Goal: Find contact information: Obtain details needed to contact an individual or organization

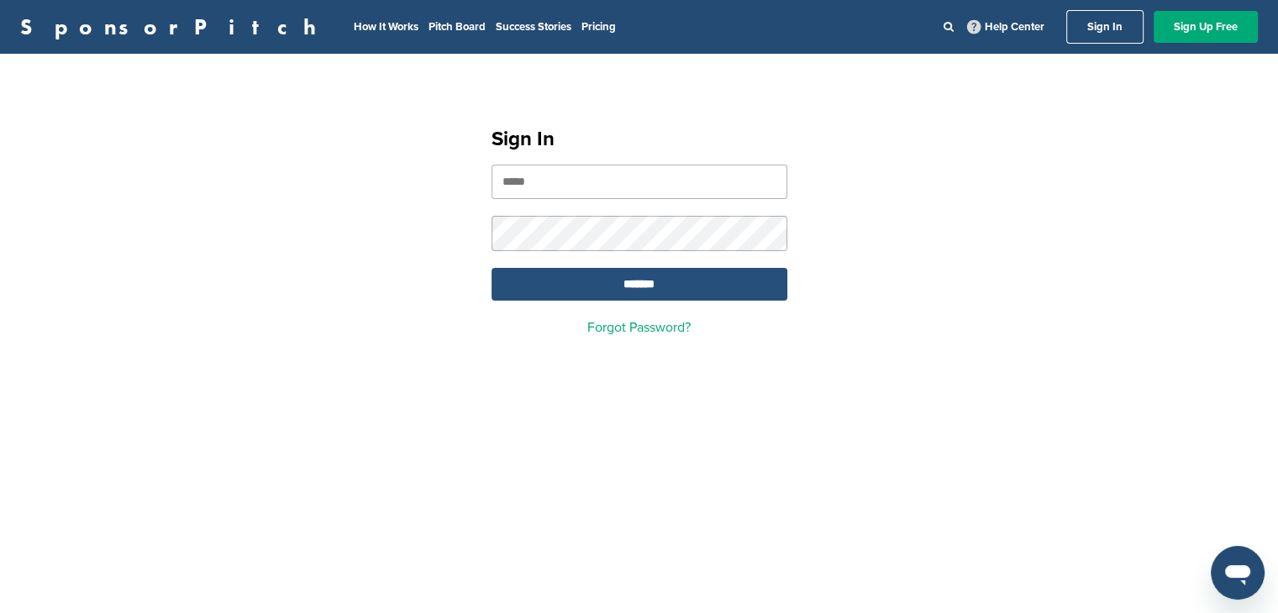
type input "**********"
click at [696, 287] on input "*******" at bounding box center [640, 284] width 296 height 33
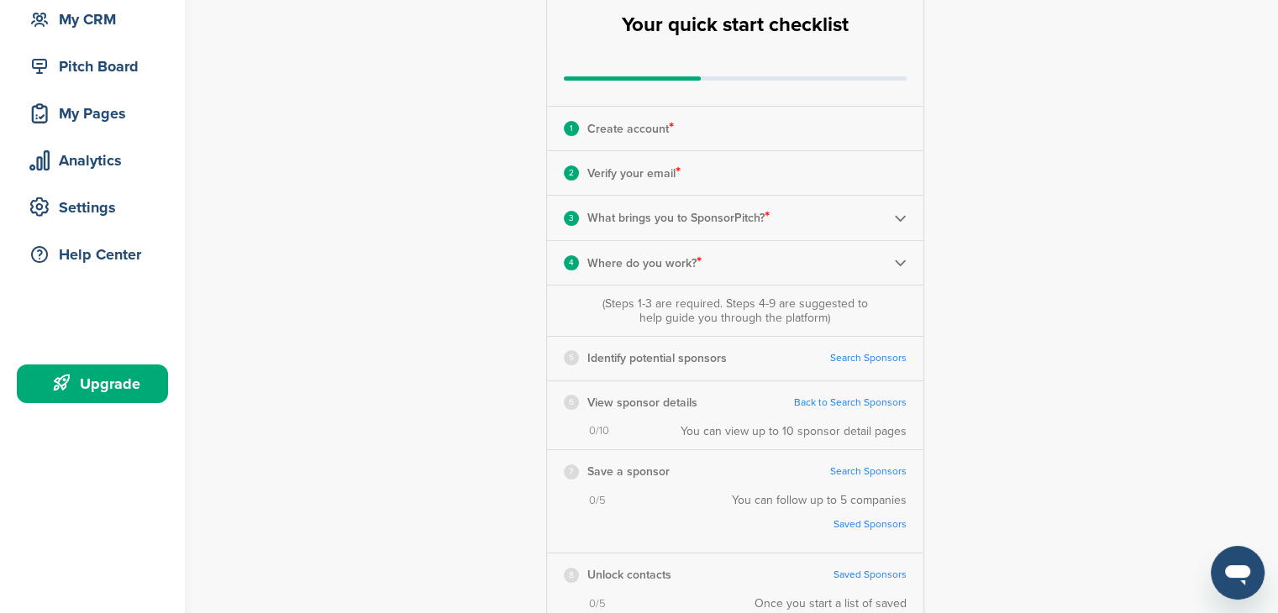
scroll to position [252, 0]
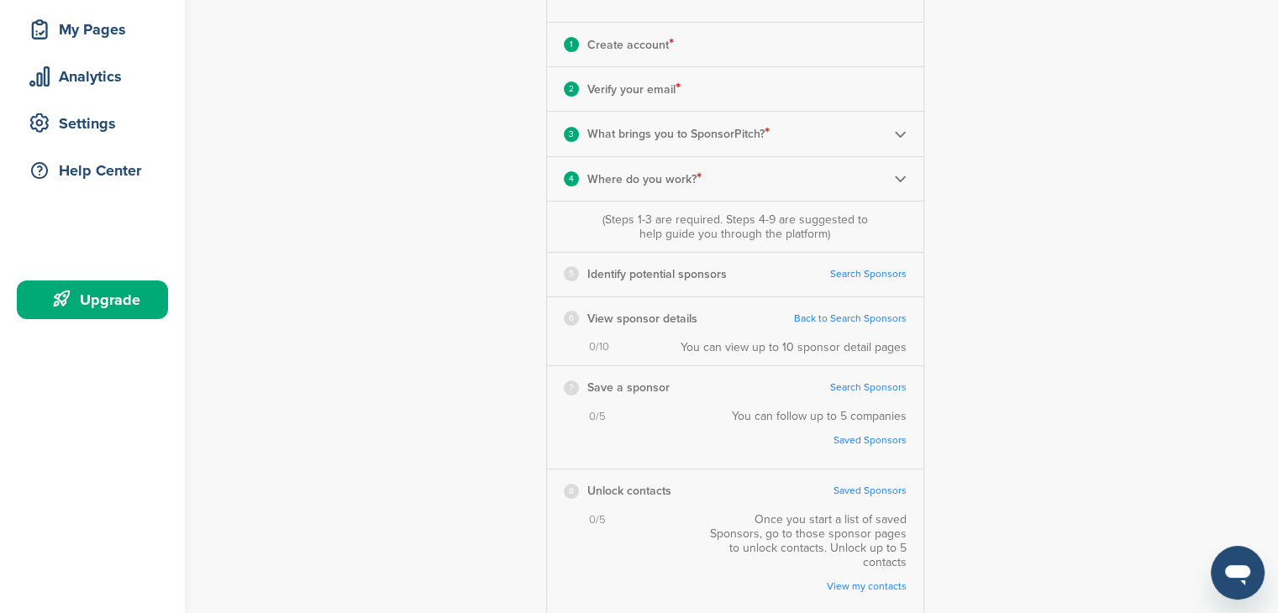
click at [876, 277] on link "Search Sponsors" at bounding box center [868, 274] width 76 height 13
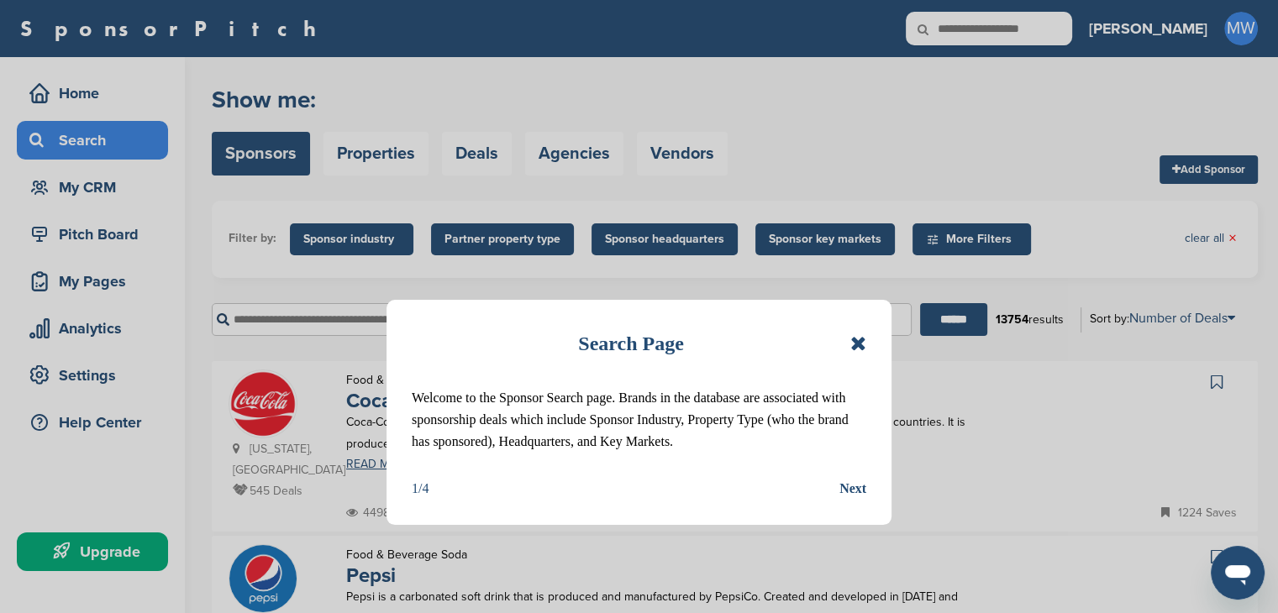
click at [857, 338] on icon at bounding box center [858, 344] width 16 height 20
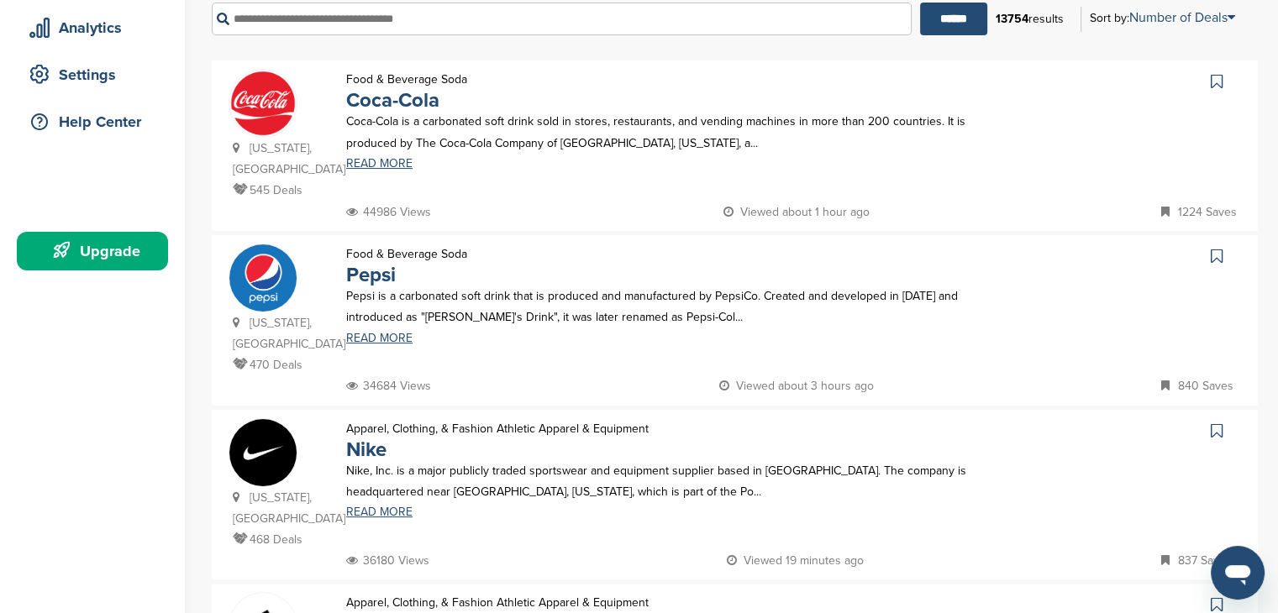
scroll to position [84, 0]
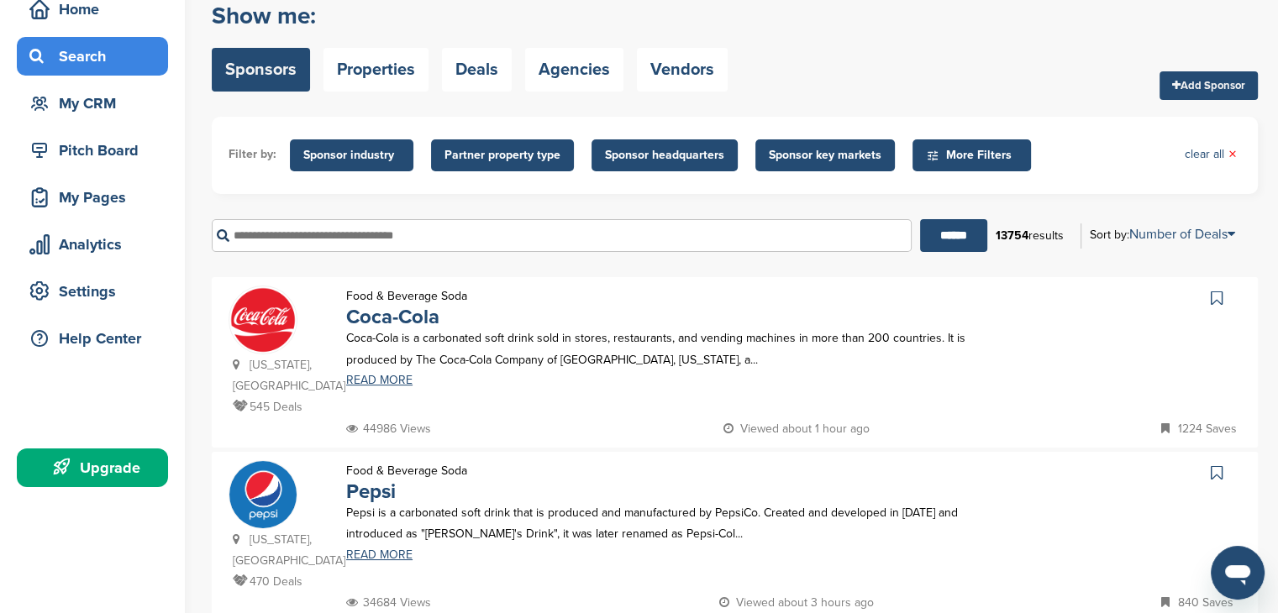
click at [680, 159] on span "Sponsor headquarters" at bounding box center [664, 155] width 119 height 18
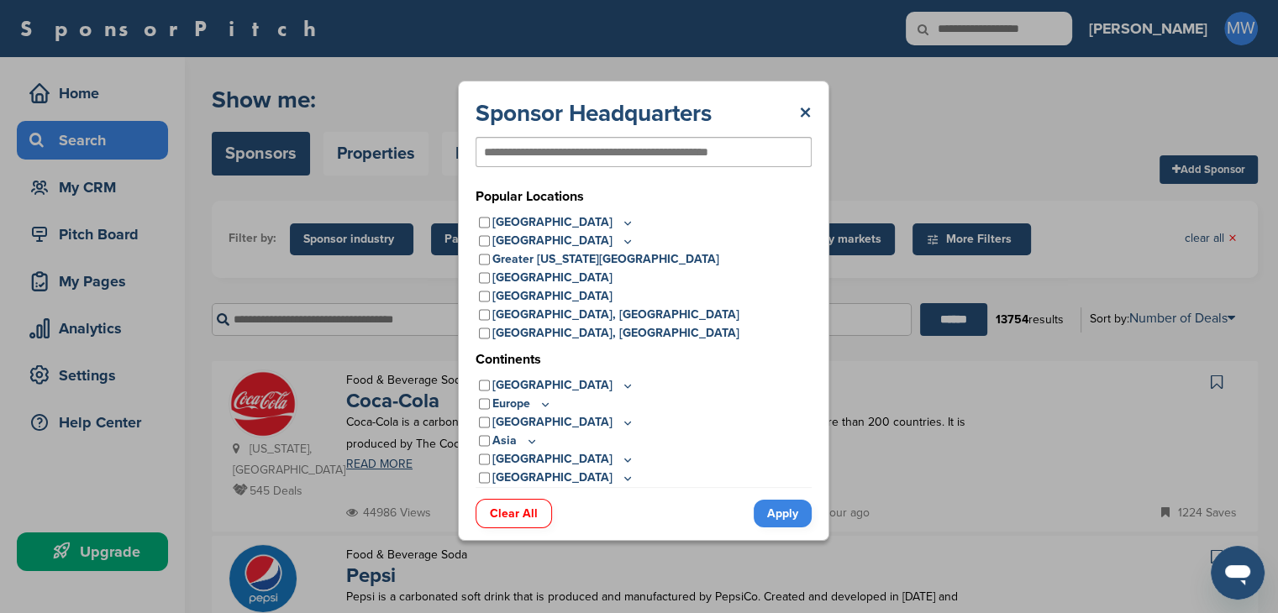
scroll to position [0, 0]
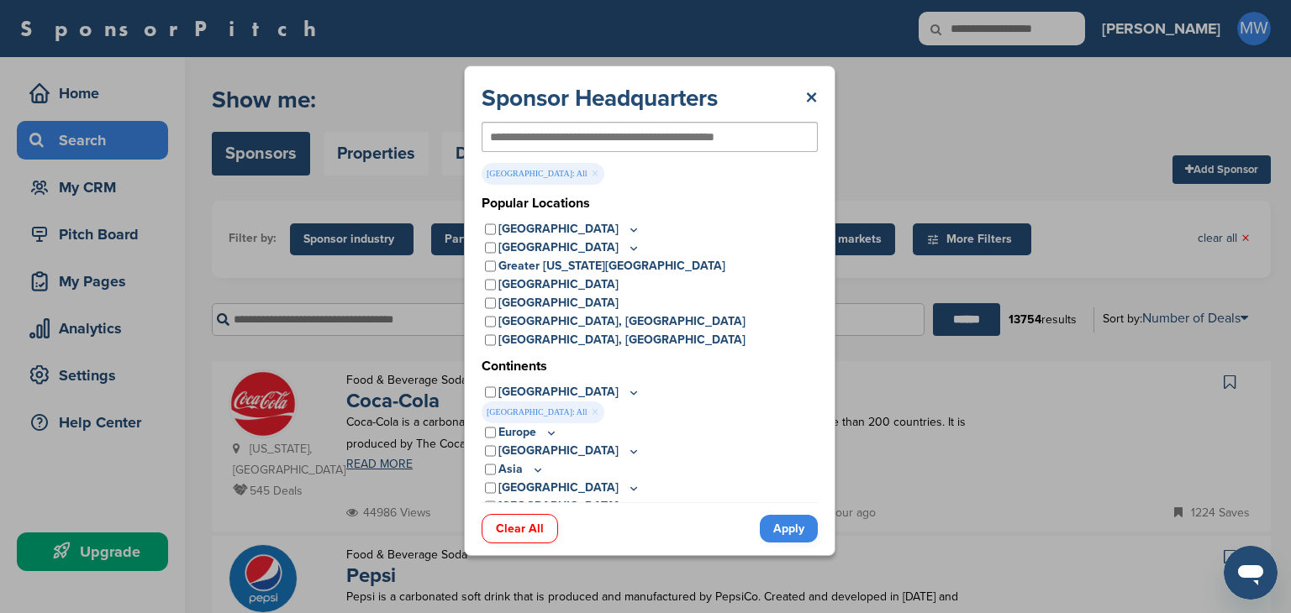
click at [787, 529] on link "Apply" at bounding box center [789, 529] width 58 height 28
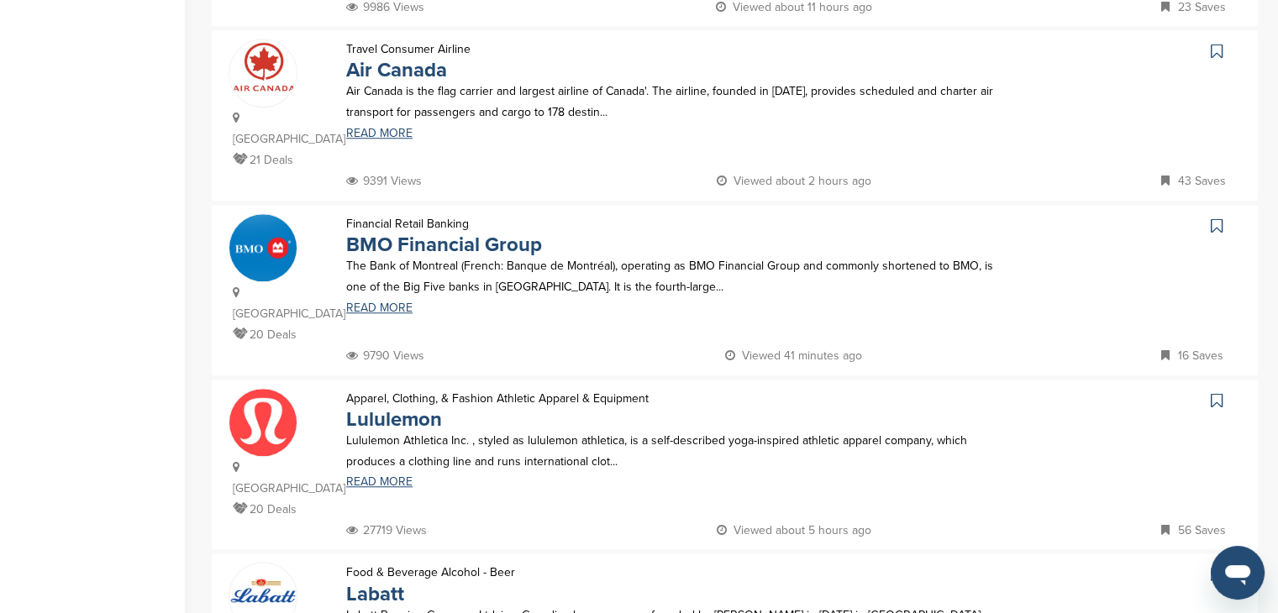
scroll to position [1429, 0]
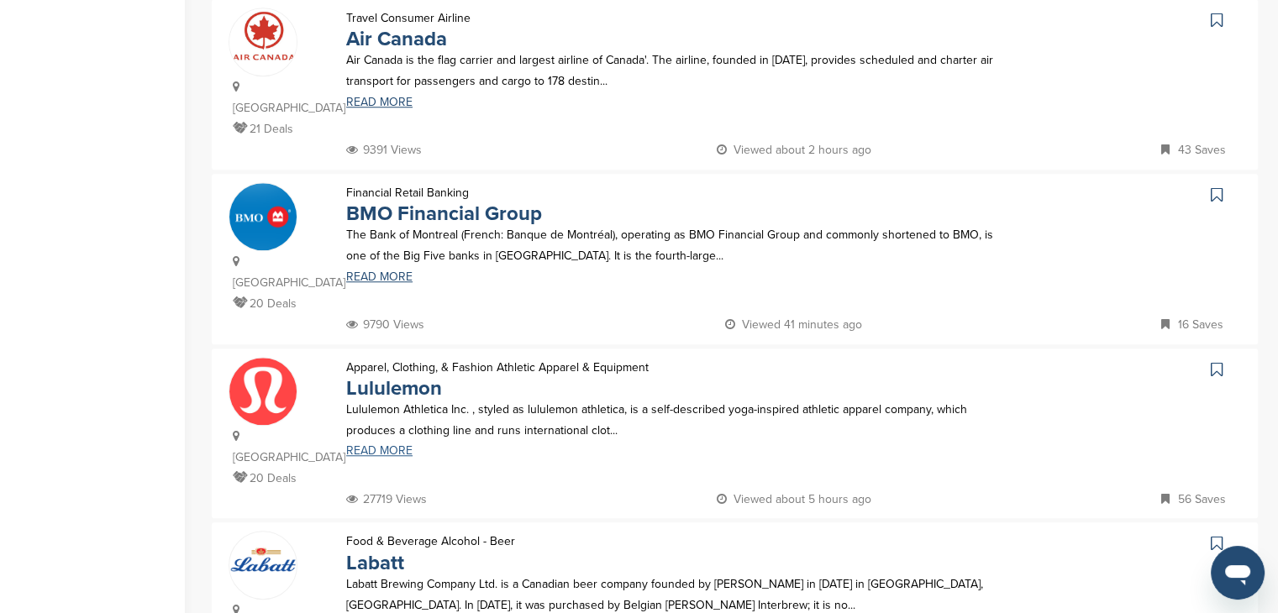
click at [389, 445] on link "READ MORE" at bounding box center [671, 451] width 650 height 12
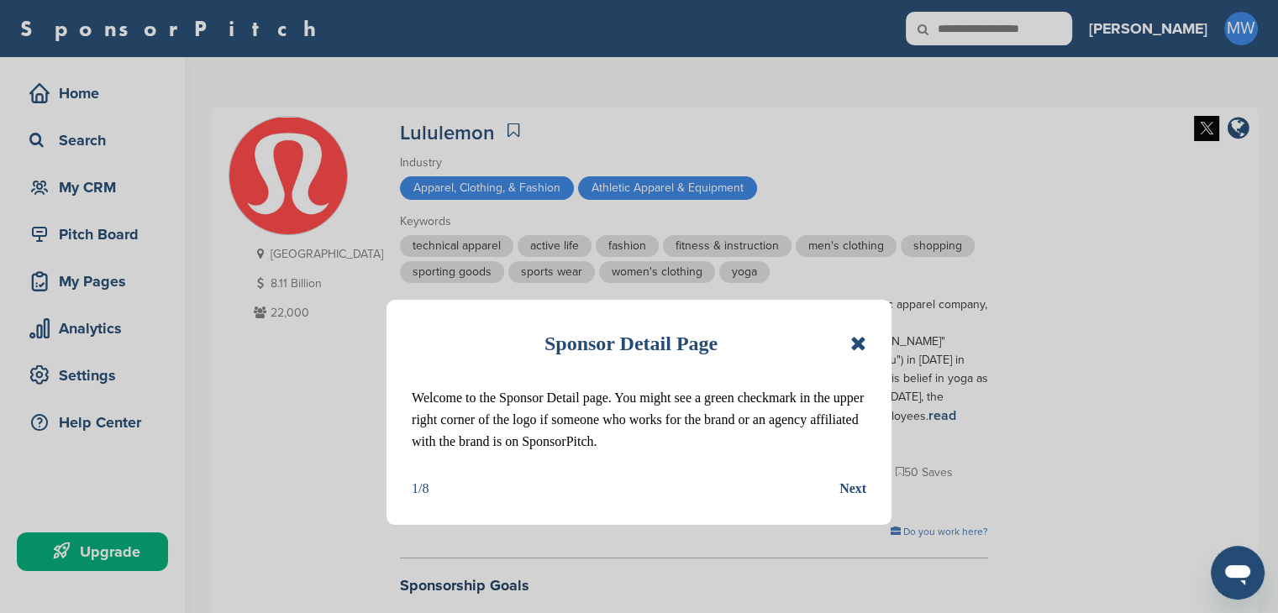
click at [857, 490] on div "Next" at bounding box center [852, 489] width 27 height 22
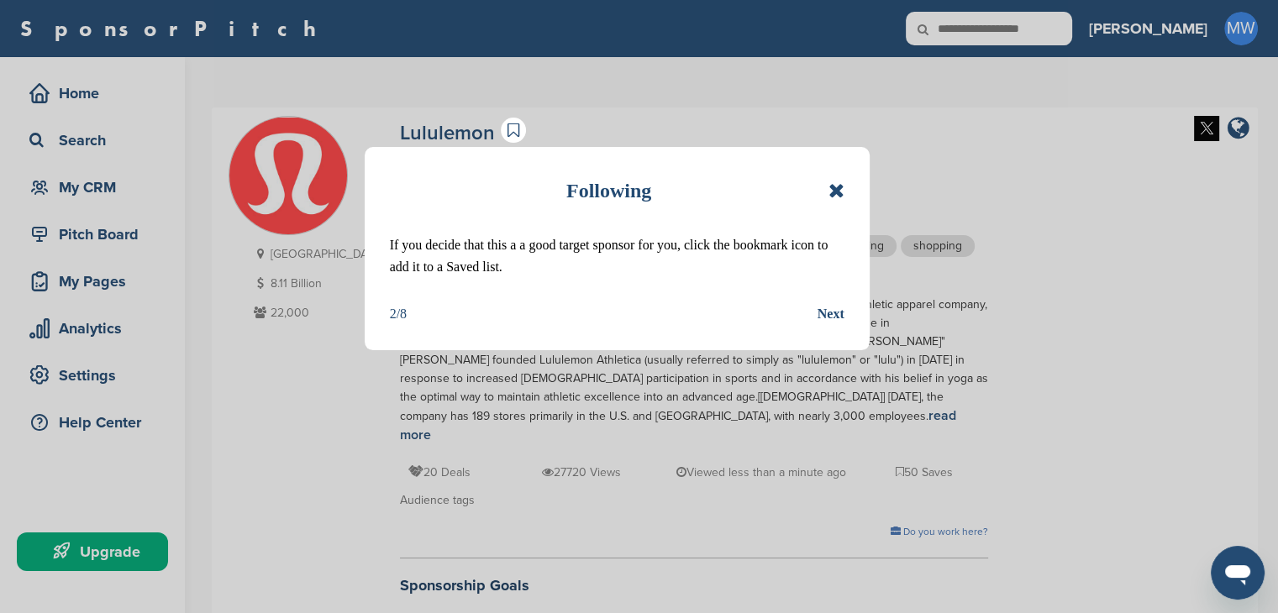
click at [829, 318] on div "Next" at bounding box center [831, 314] width 27 height 22
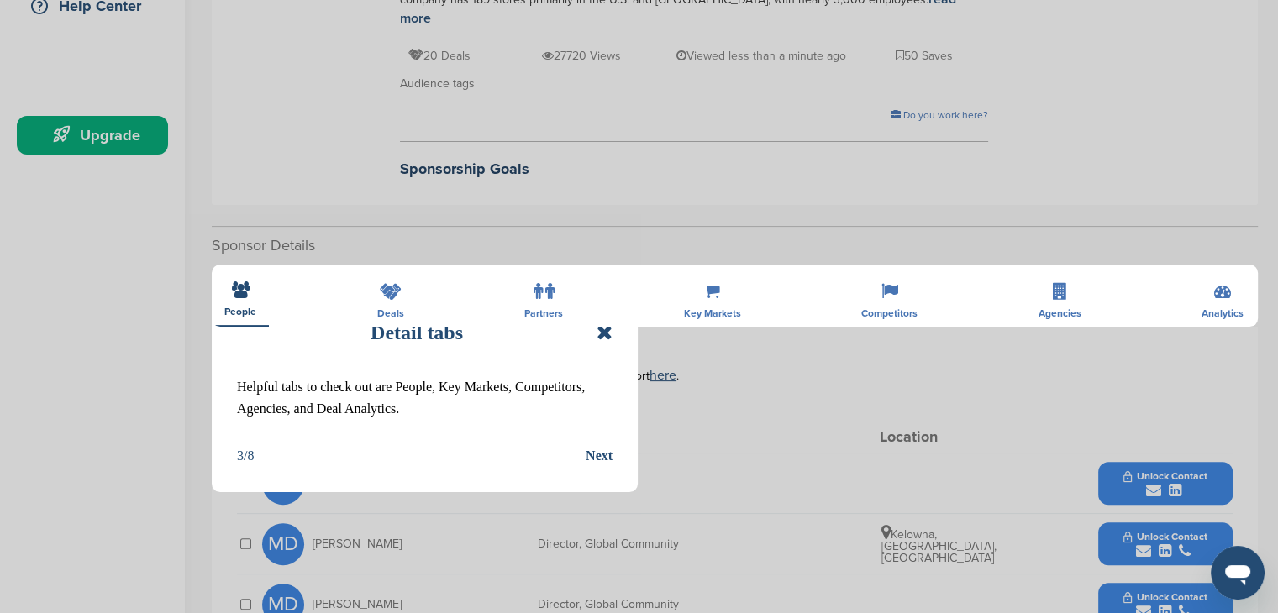
scroll to position [420, 0]
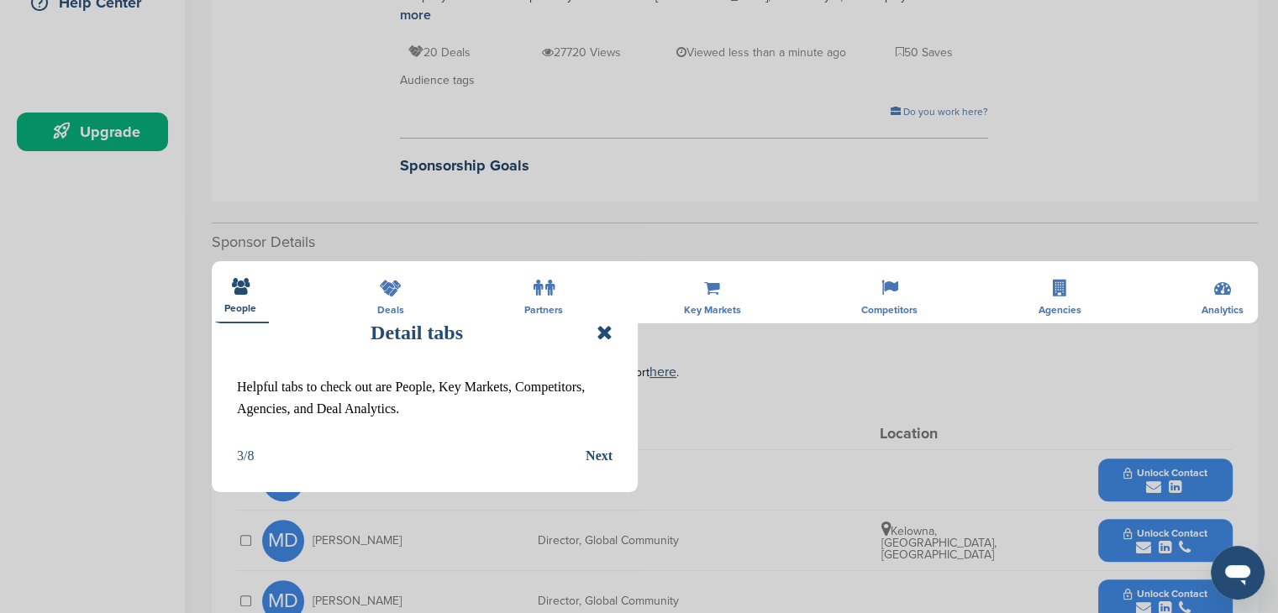
click at [612, 329] on icon at bounding box center [605, 333] width 16 height 20
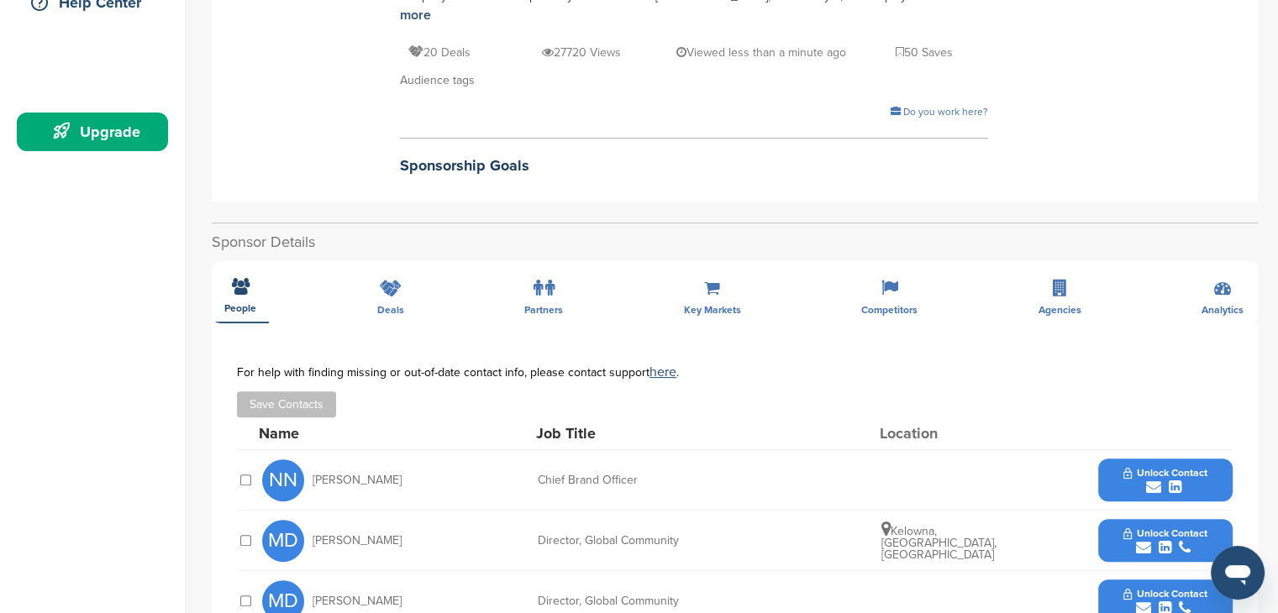
click at [1197, 528] on span "Unlock Contact" at bounding box center [1165, 534] width 83 height 12
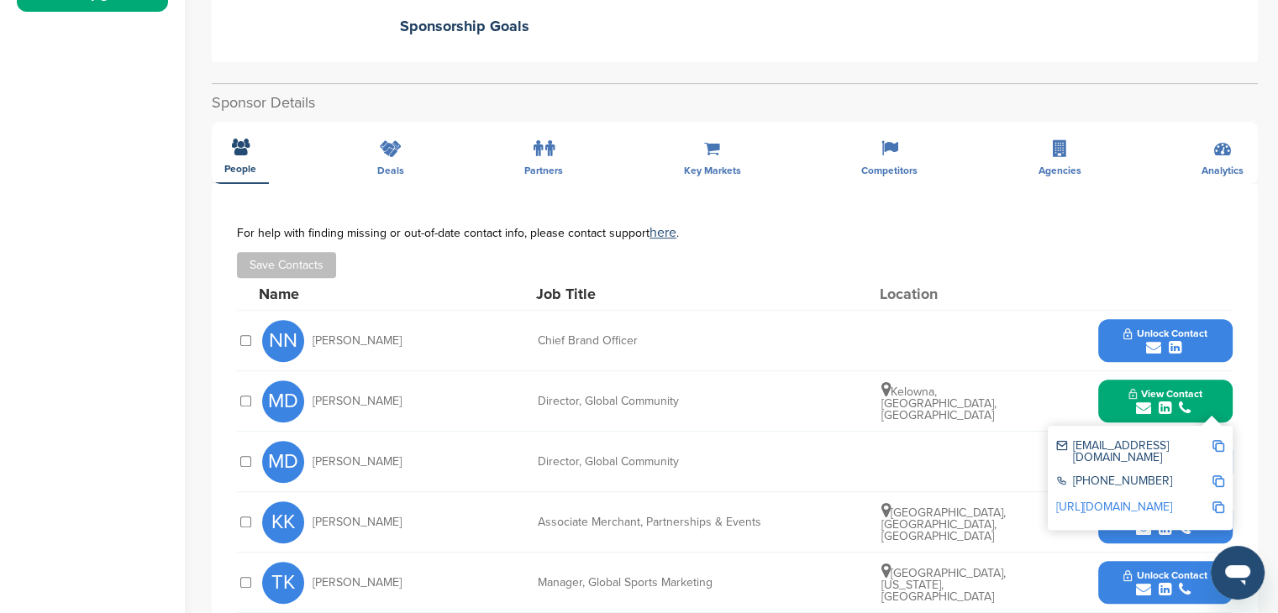
scroll to position [588, 0]
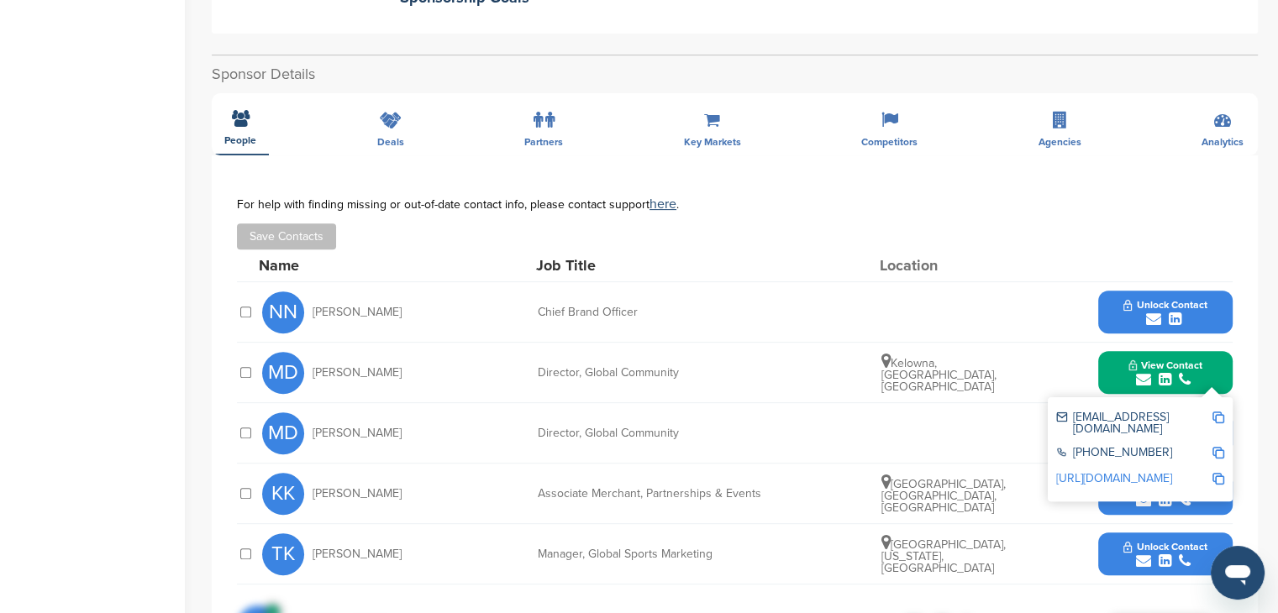
click at [1205, 493] on div "submit" at bounding box center [1165, 501] width 83 height 16
